Goal: Transaction & Acquisition: Subscribe to service/newsletter

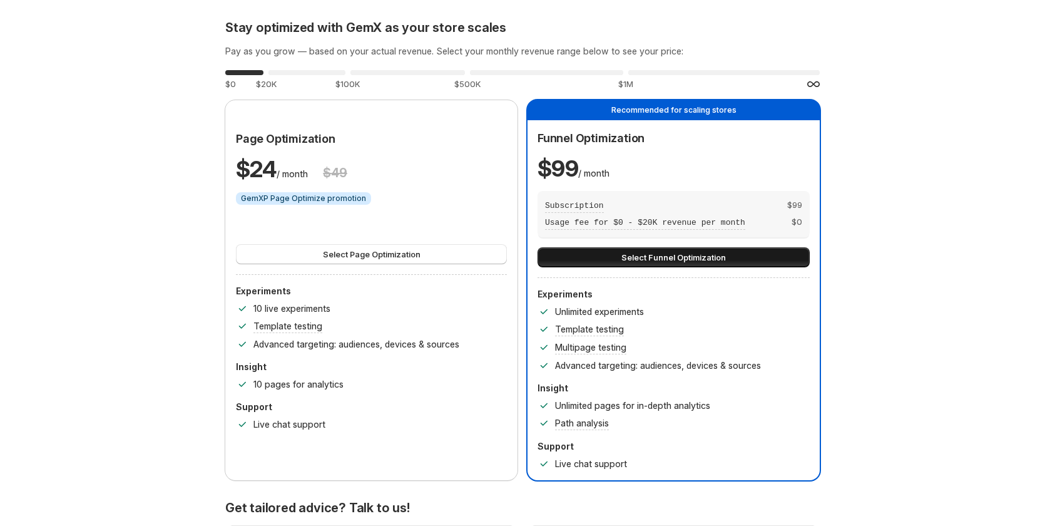
click at [739, 262] on button "Select Funnel Optimization" at bounding box center [674, 257] width 272 height 20
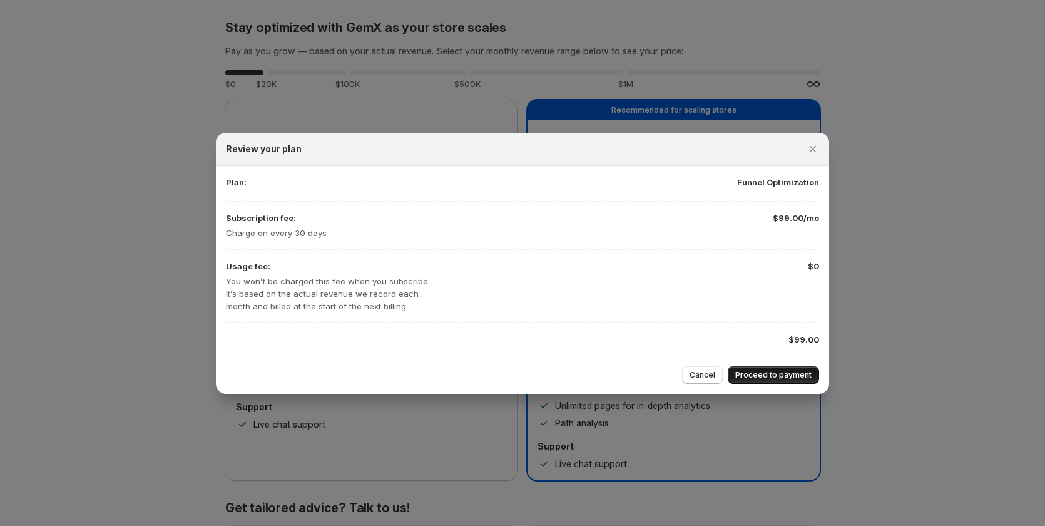
click at [754, 372] on span "Proceed to payment" at bounding box center [773, 375] width 76 height 10
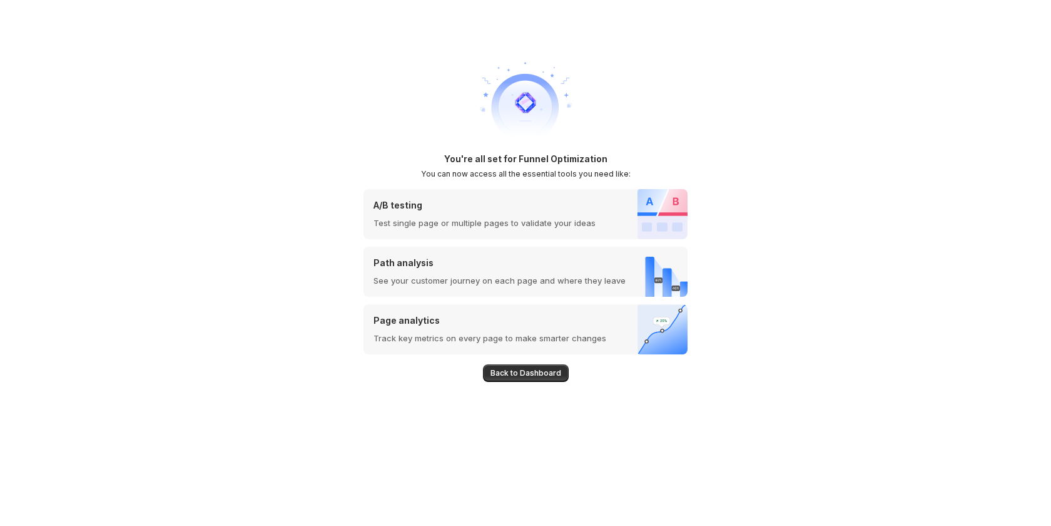
click at [509, 379] on button "Back to Dashboard" at bounding box center [526, 373] width 86 height 18
